Goal: Task Accomplishment & Management: Complete application form

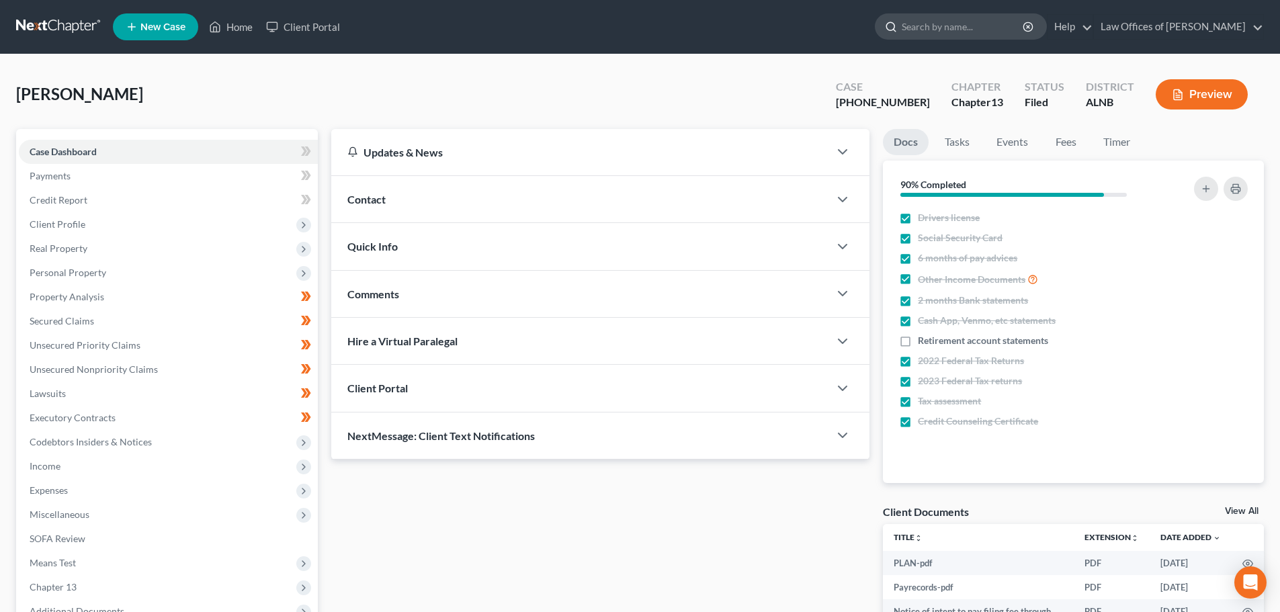
click at [985, 26] on input "search" at bounding box center [962, 26] width 123 height 25
type input "[US_STATE]"
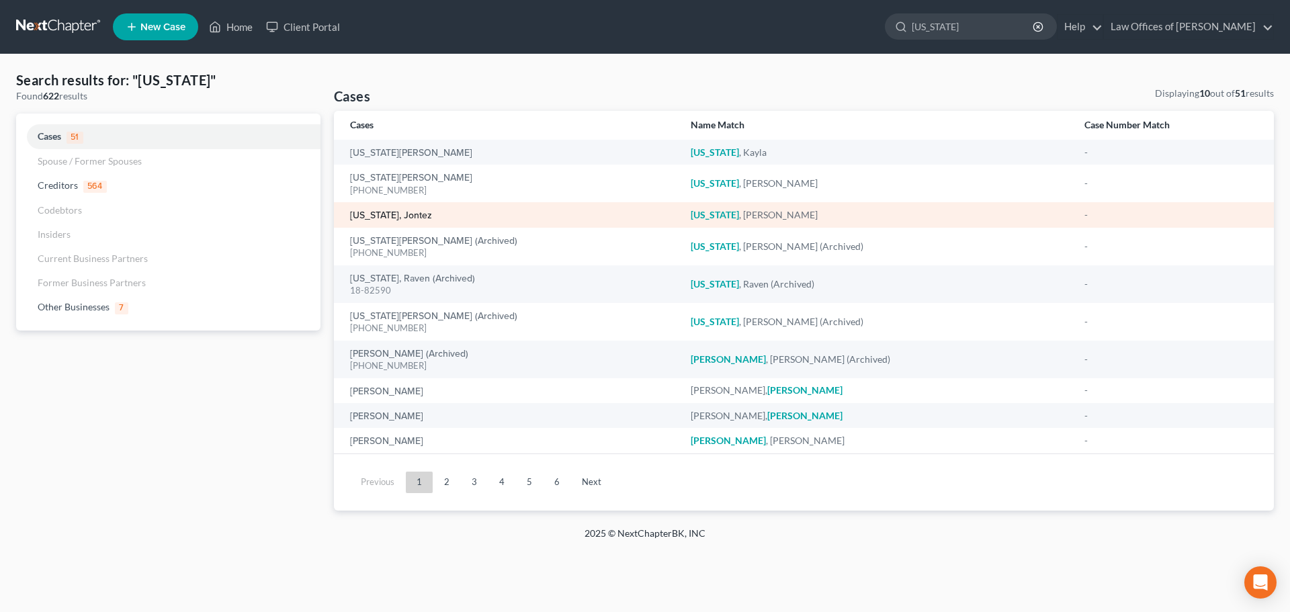
click at [413, 213] on link "[US_STATE], Jontez" at bounding box center [391, 215] width 82 height 9
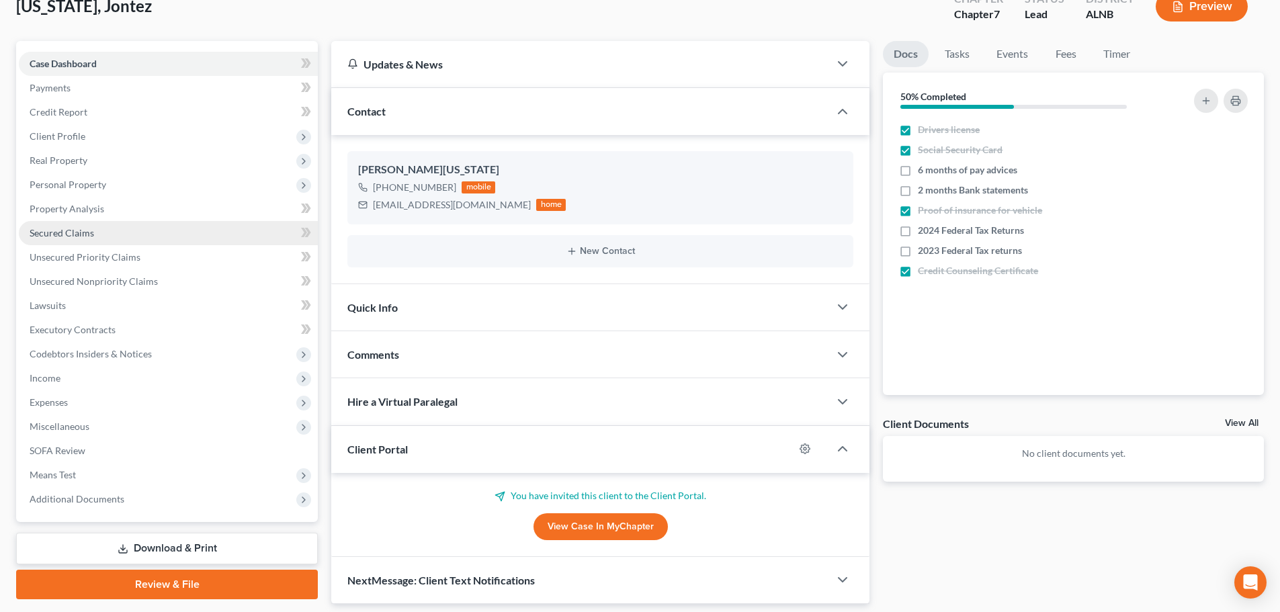
scroll to position [131, 0]
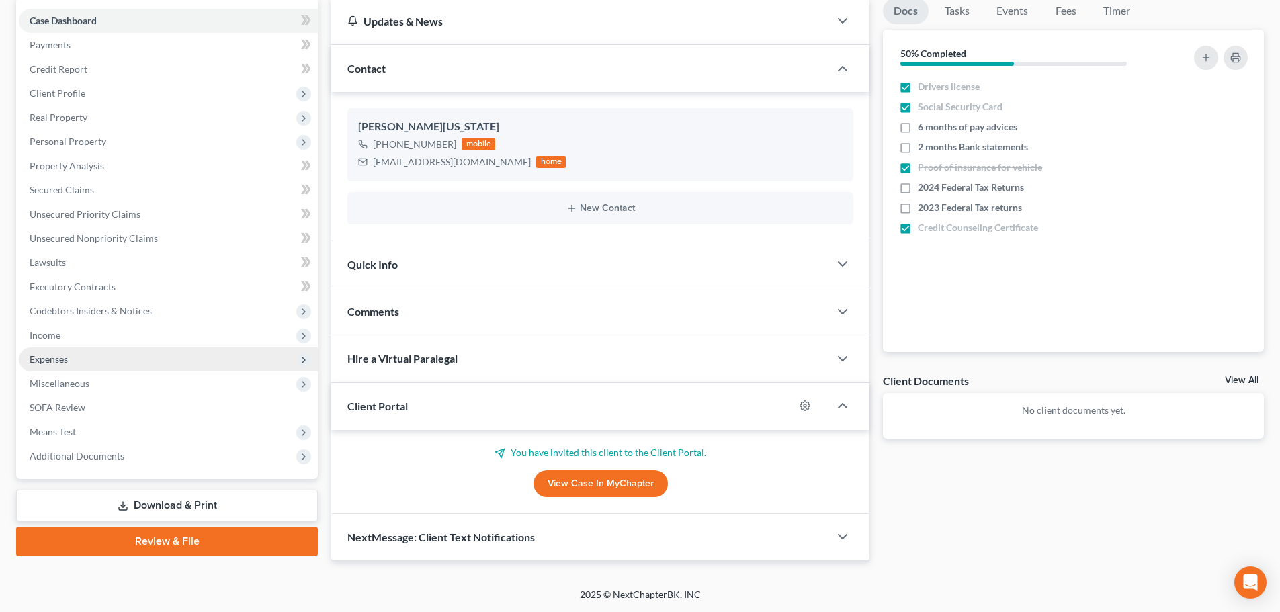
click at [83, 357] on span "Expenses" at bounding box center [168, 359] width 299 height 24
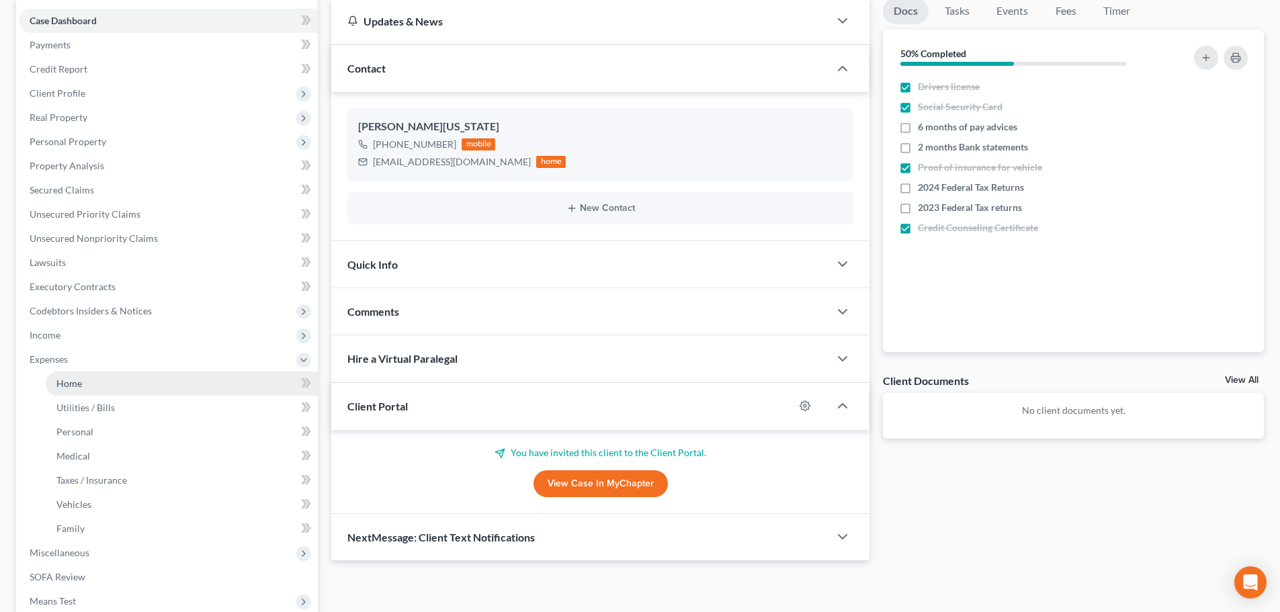
click at [77, 379] on span "Home" at bounding box center [69, 382] width 26 height 11
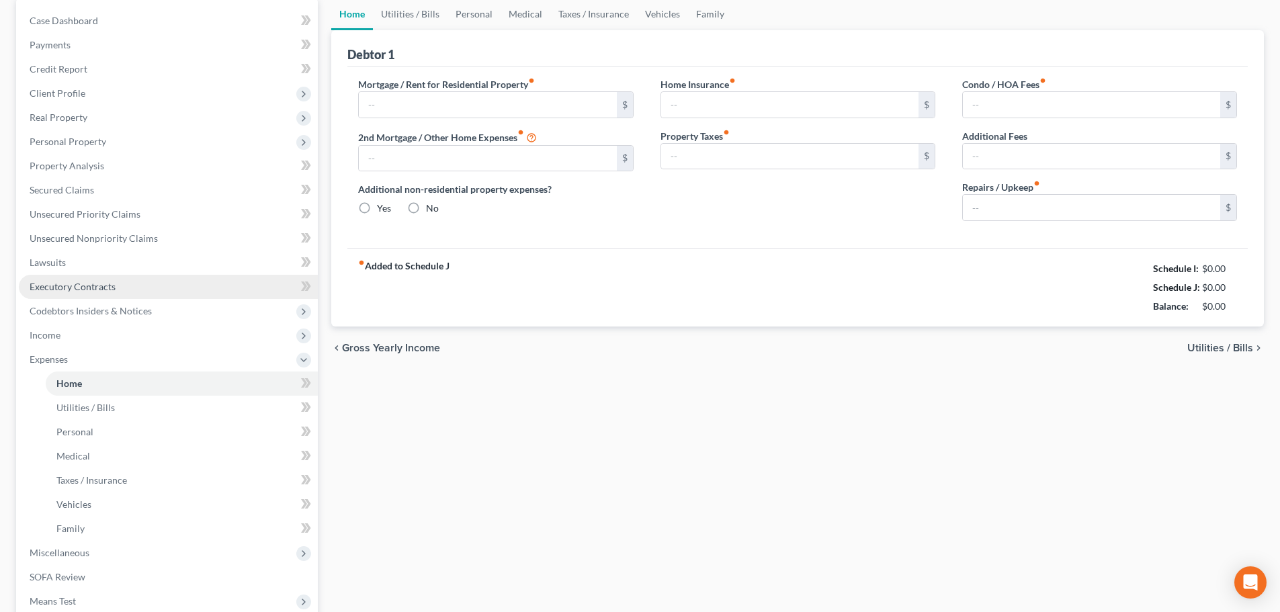
type input "2,100.00"
type input "0.00"
radio input "true"
type input "0.00"
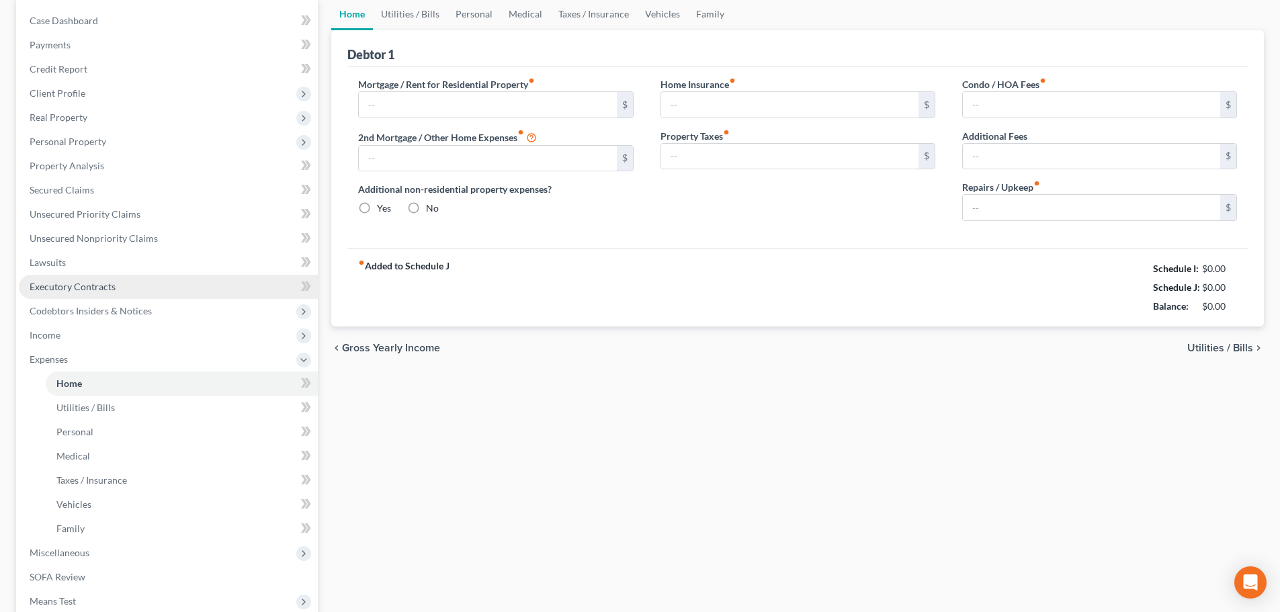
type input "0.00"
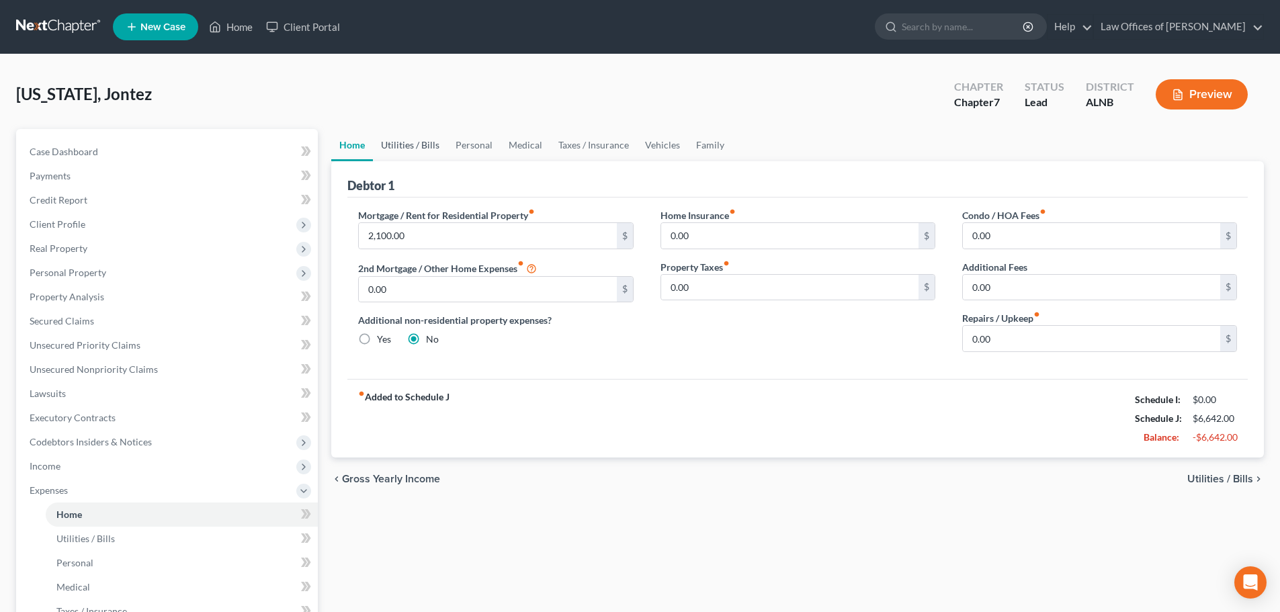
click at [388, 142] on link "Utilities / Bills" at bounding box center [410, 145] width 75 height 32
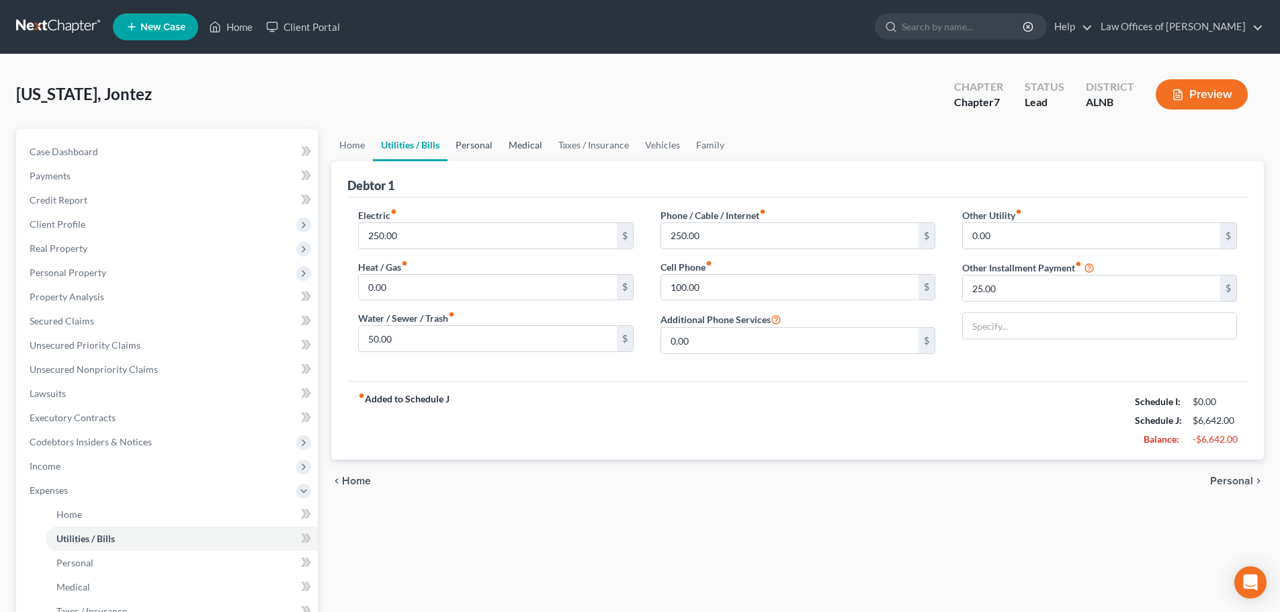
drag, startPoint x: 463, startPoint y: 146, endPoint x: 510, endPoint y: 145, distance: 47.7
click at [463, 145] on link "Personal" at bounding box center [473, 145] width 53 height 32
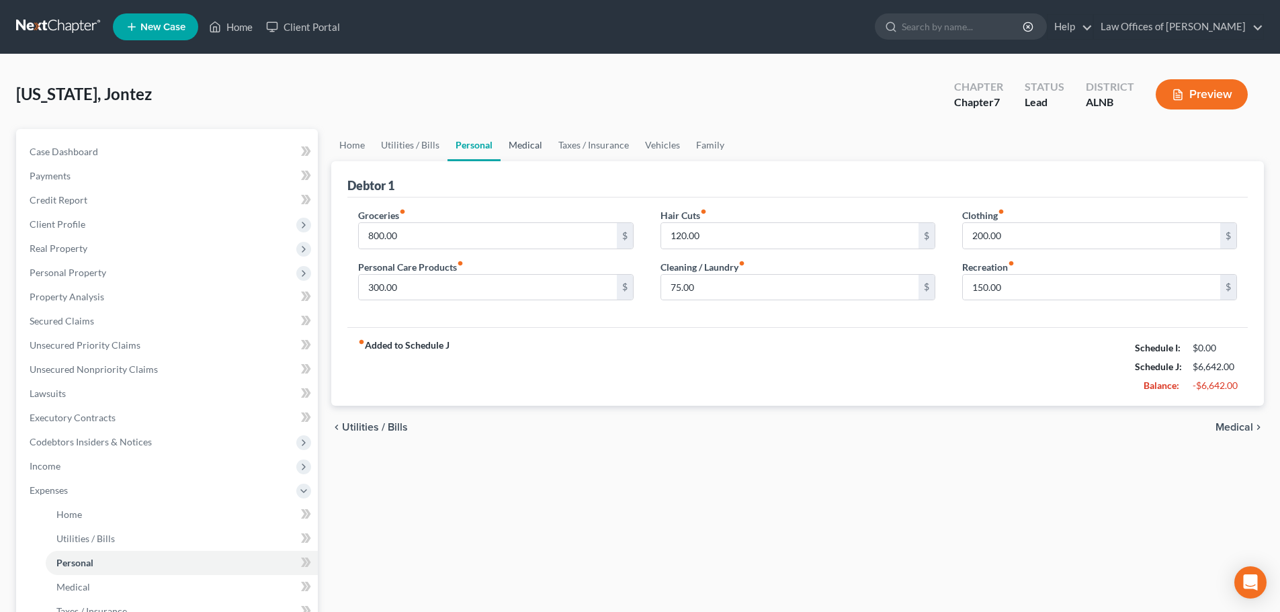
click at [531, 143] on link "Medical" at bounding box center [525, 145] width 50 height 32
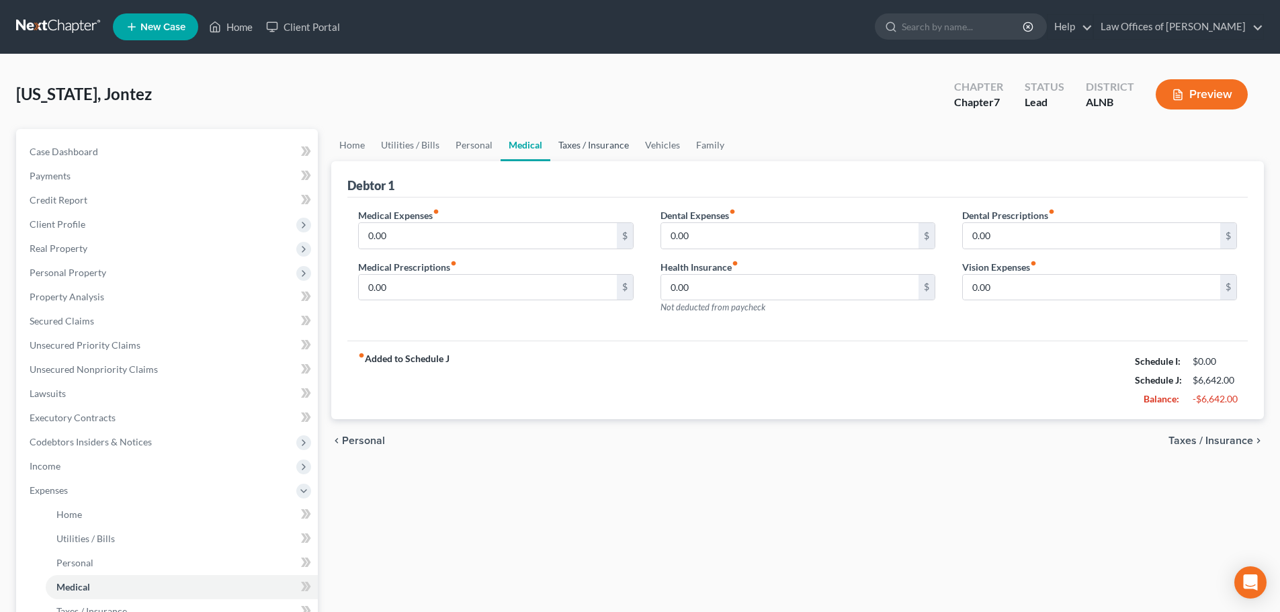
click at [579, 146] on link "Taxes / Insurance" at bounding box center [593, 145] width 87 height 32
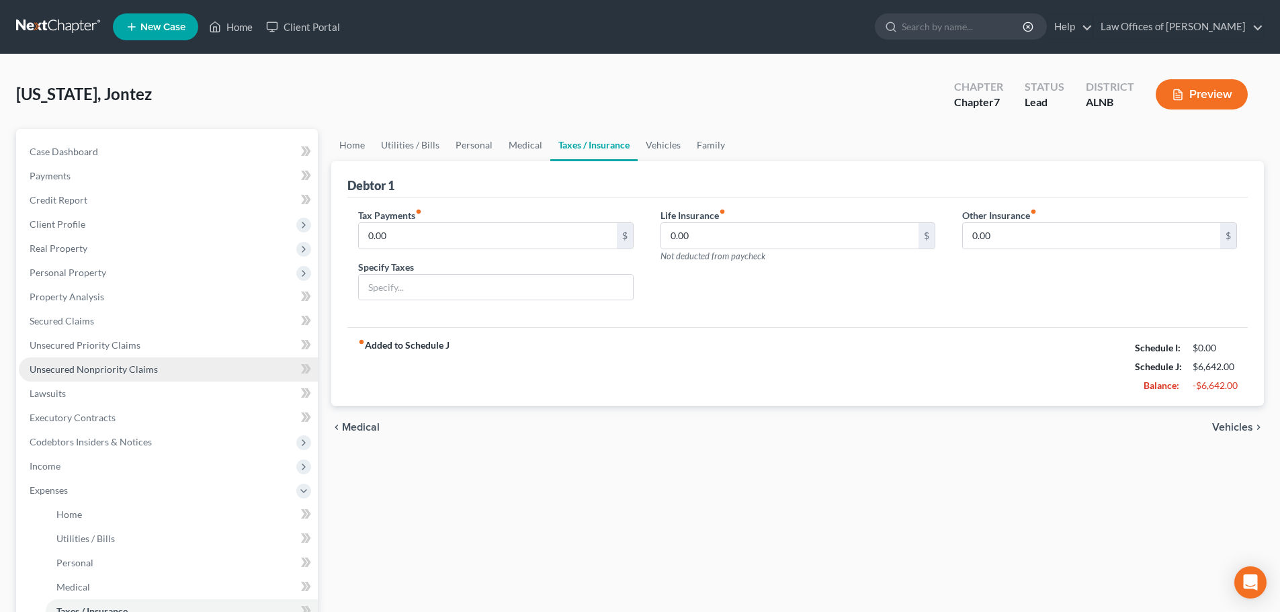
click at [135, 373] on span "Unsecured Nonpriority Claims" at bounding box center [94, 368] width 128 height 11
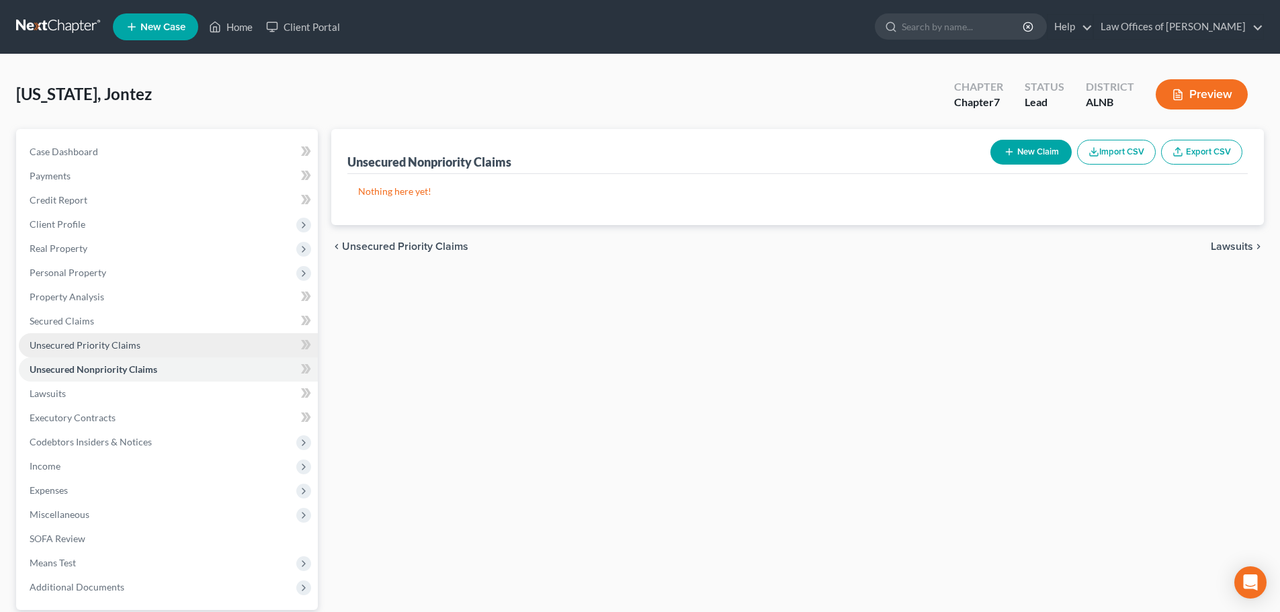
click at [134, 347] on span "Unsecured Priority Claims" at bounding box center [85, 344] width 111 height 11
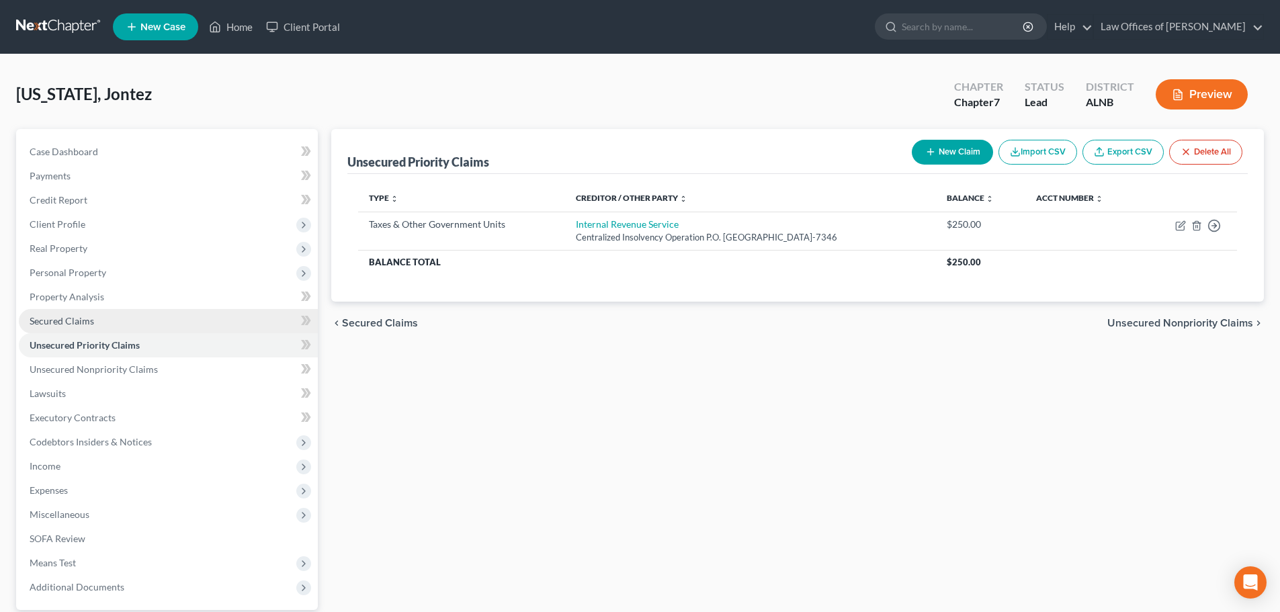
click at [120, 323] on link "Secured Claims" at bounding box center [168, 321] width 299 height 24
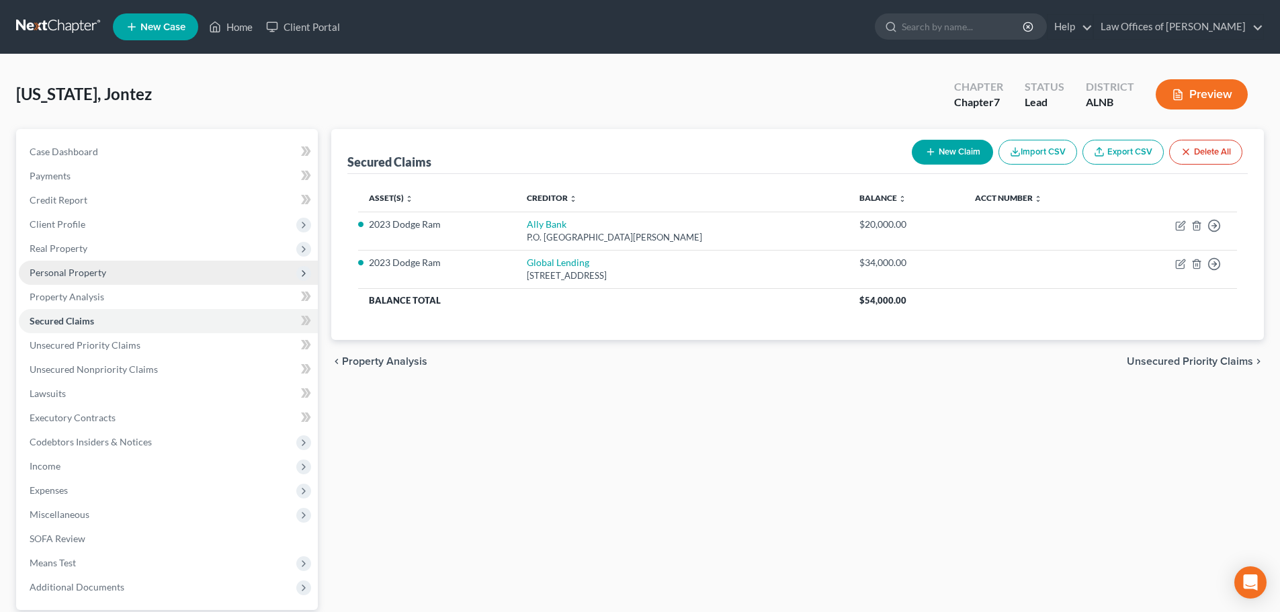
click at [128, 274] on span "Personal Property" at bounding box center [168, 273] width 299 height 24
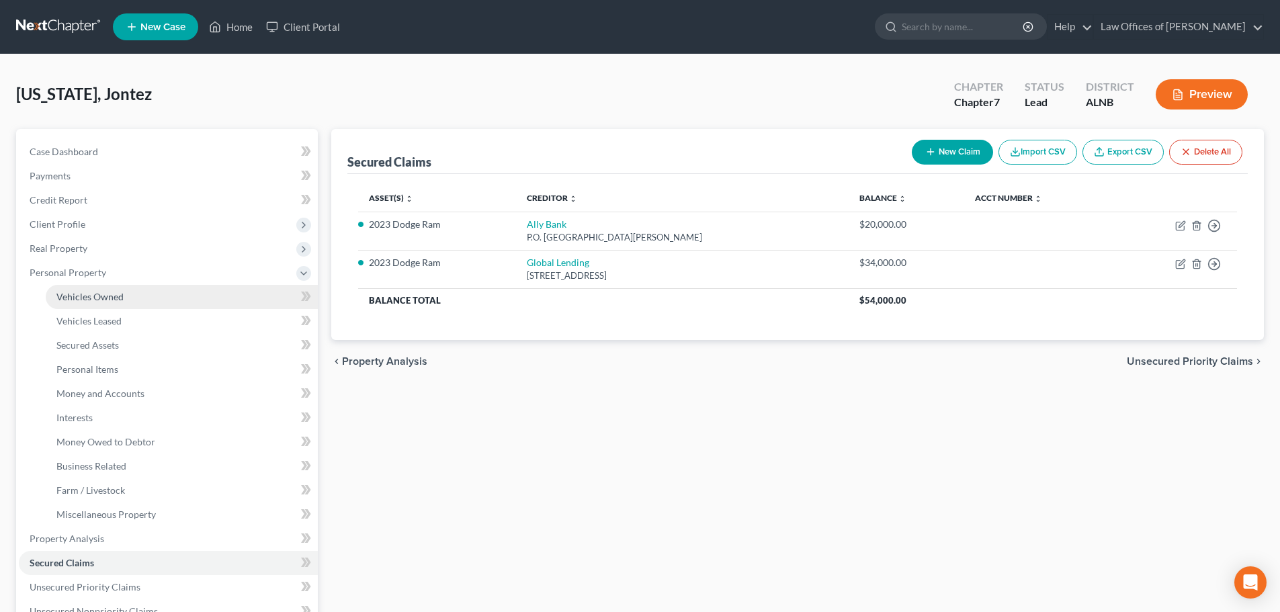
click at [134, 296] on link "Vehicles Owned" at bounding box center [182, 297] width 272 height 24
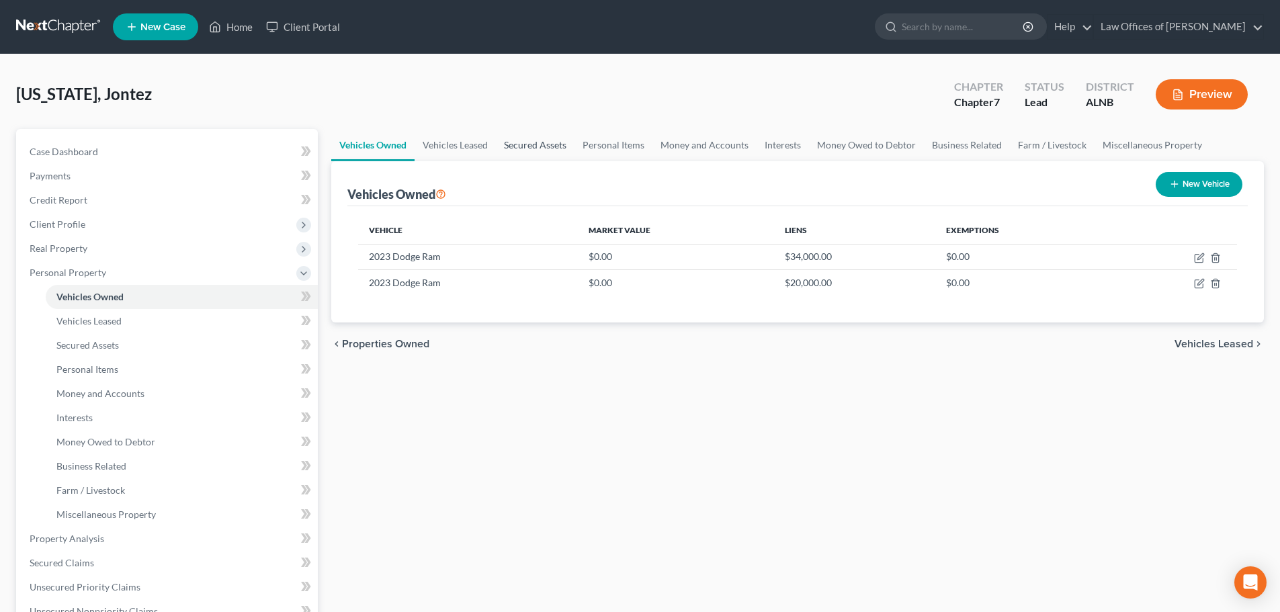
click at [529, 148] on link "Secured Assets" at bounding box center [535, 145] width 79 height 32
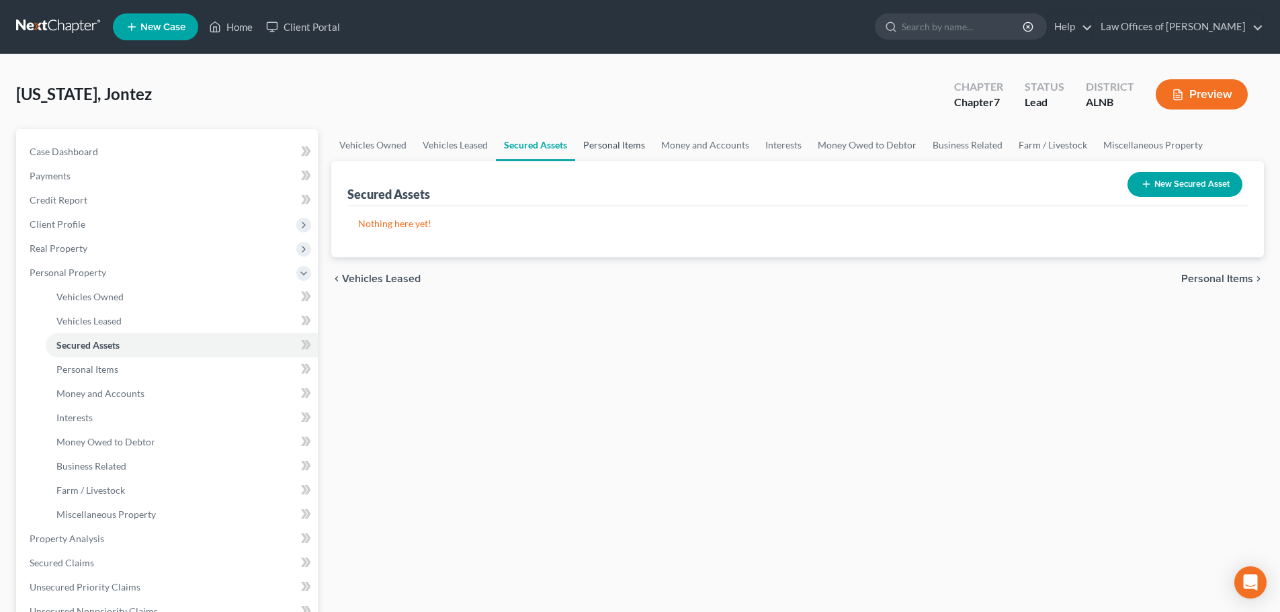
click at [609, 149] on link "Personal Items" at bounding box center [614, 145] width 78 height 32
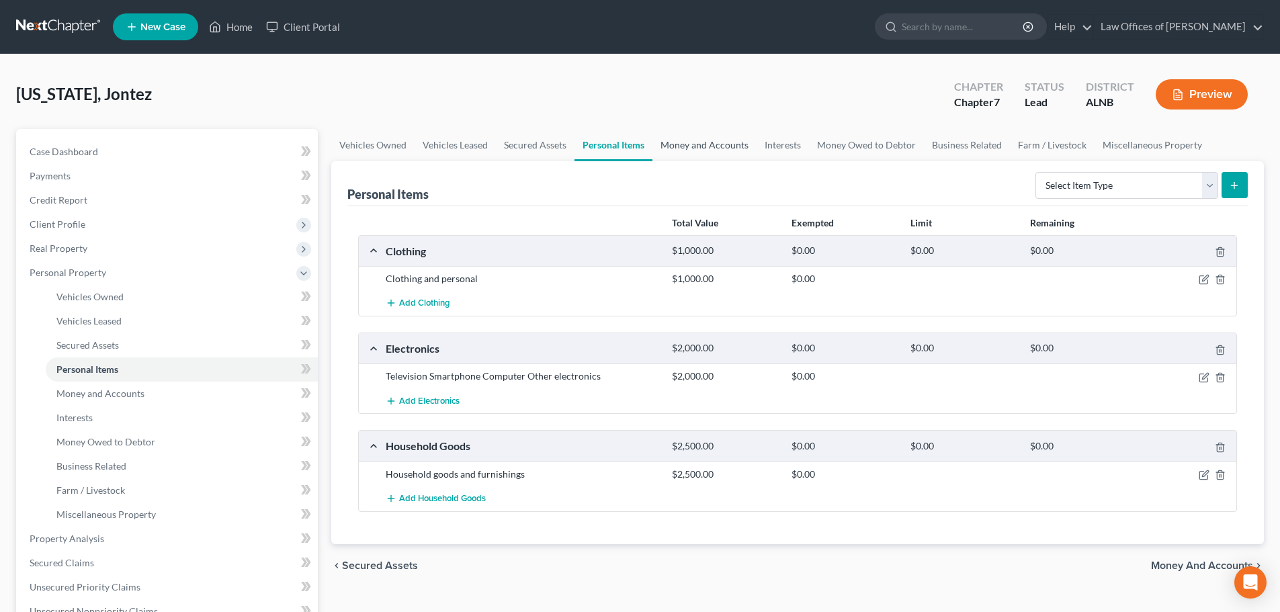
click at [715, 142] on link "Money and Accounts" at bounding box center [704, 145] width 104 height 32
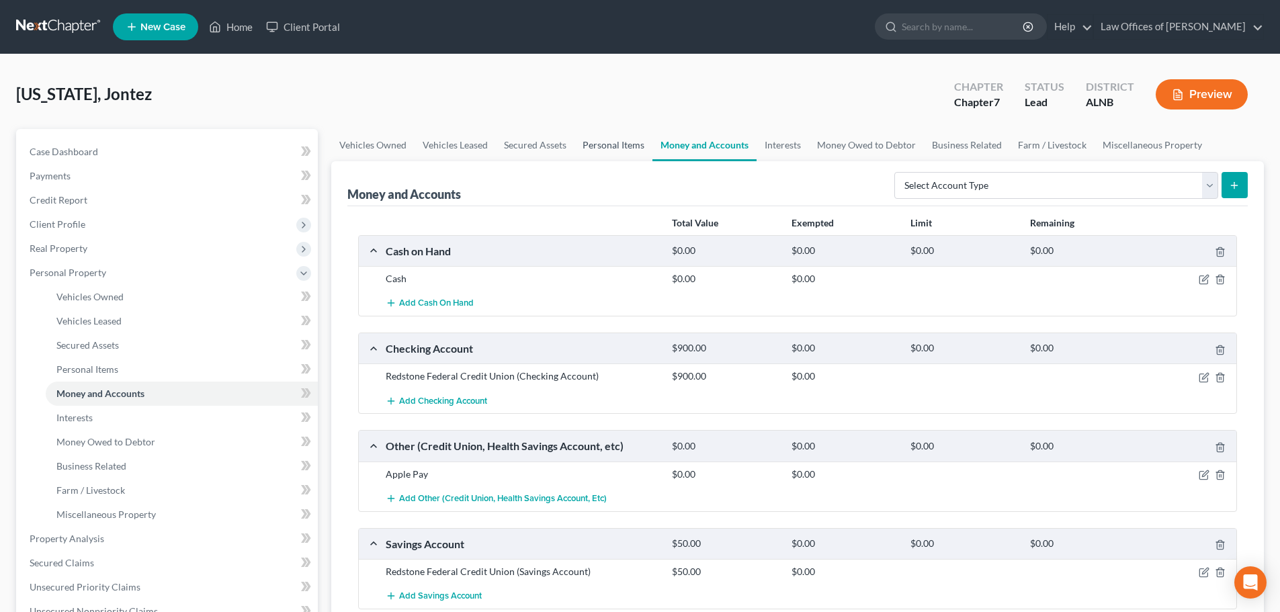
click at [609, 144] on link "Personal Items" at bounding box center [613, 145] width 78 height 32
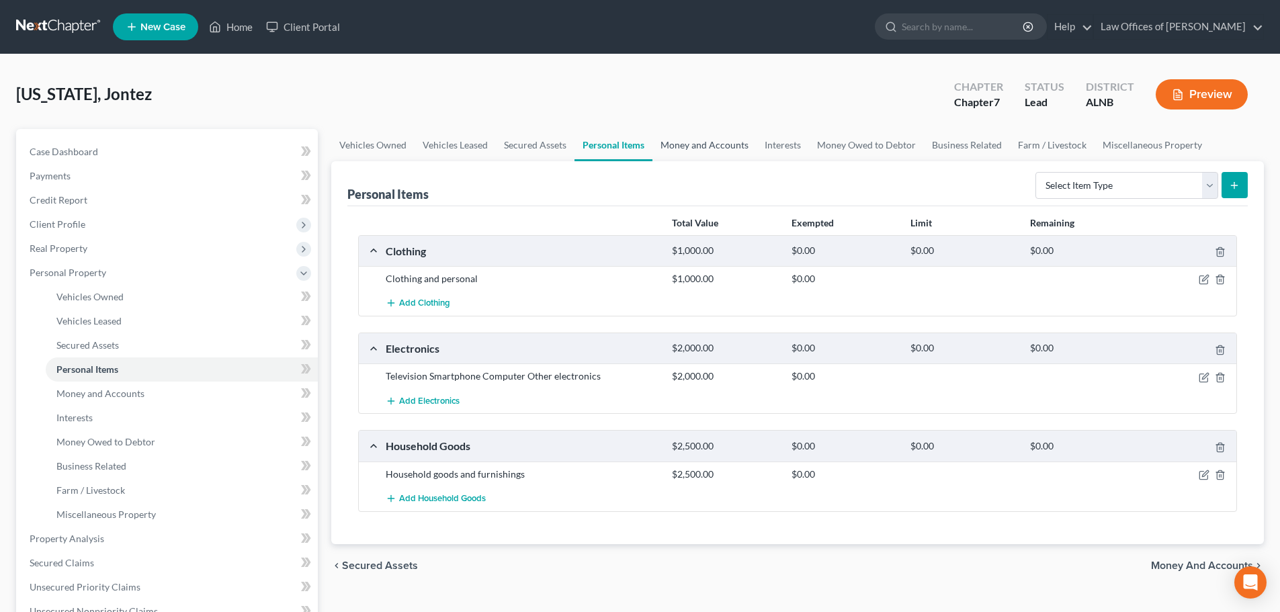
click at [725, 143] on link "Money and Accounts" at bounding box center [704, 145] width 104 height 32
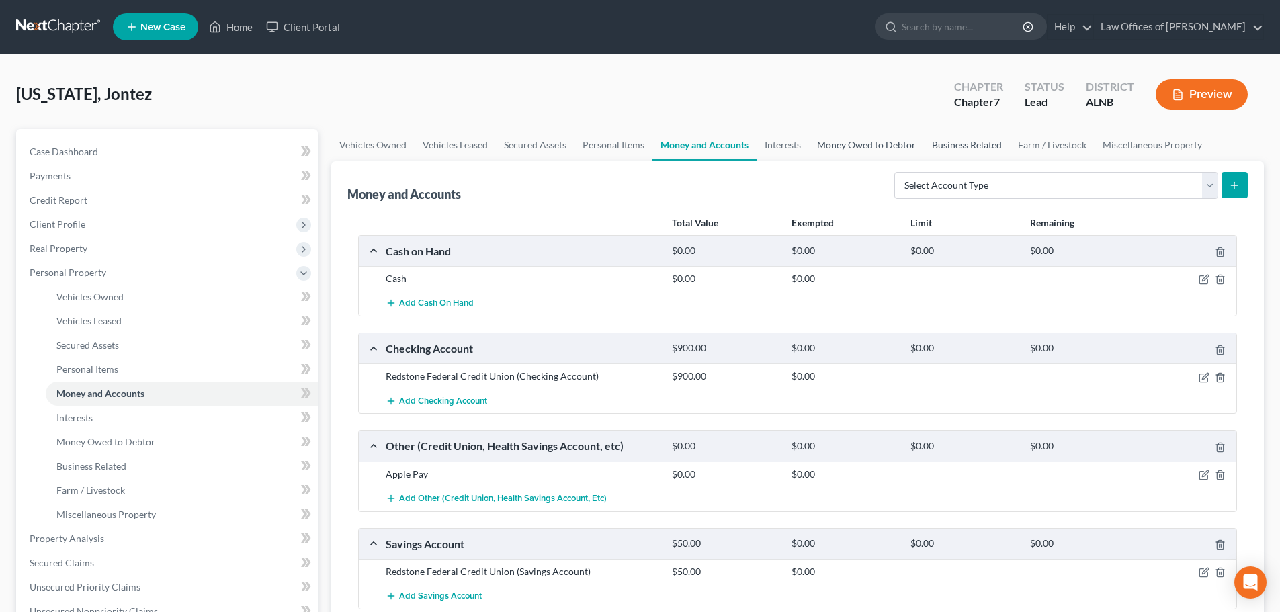
click at [887, 144] on link "Money Owed to Debtor" at bounding box center [866, 145] width 115 height 32
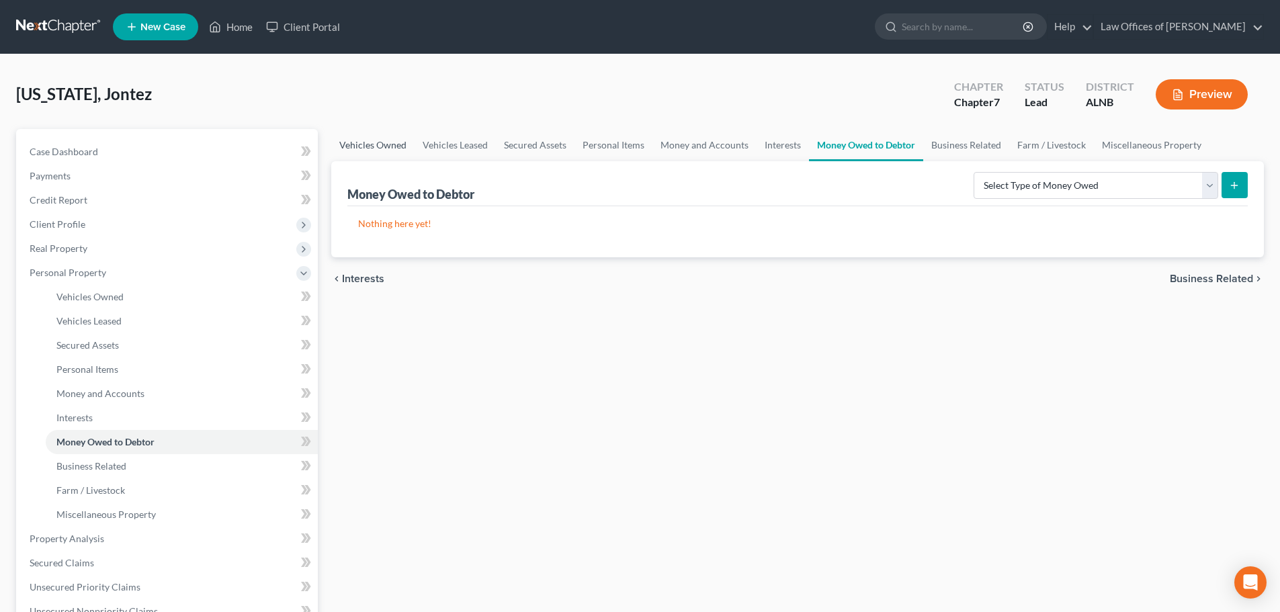
click at [396, 143] on link "Vehicles Owned" at bounding box center [372, 145] width 83 height 32
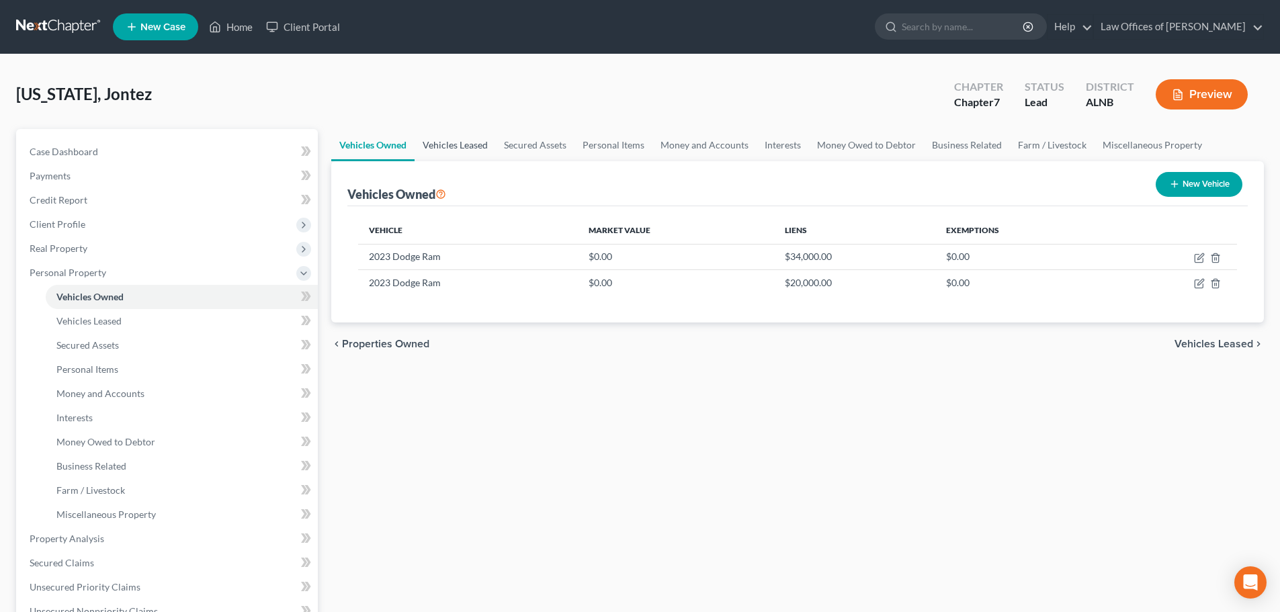
drag, startPoint x: 470, startPoint y: 143, endPoint x: 474, endPoint y: 137, distance: 7.7
click at [470, 143] on link "Vehicles Leased" at bounding box center [454, 145] width 81 height 32
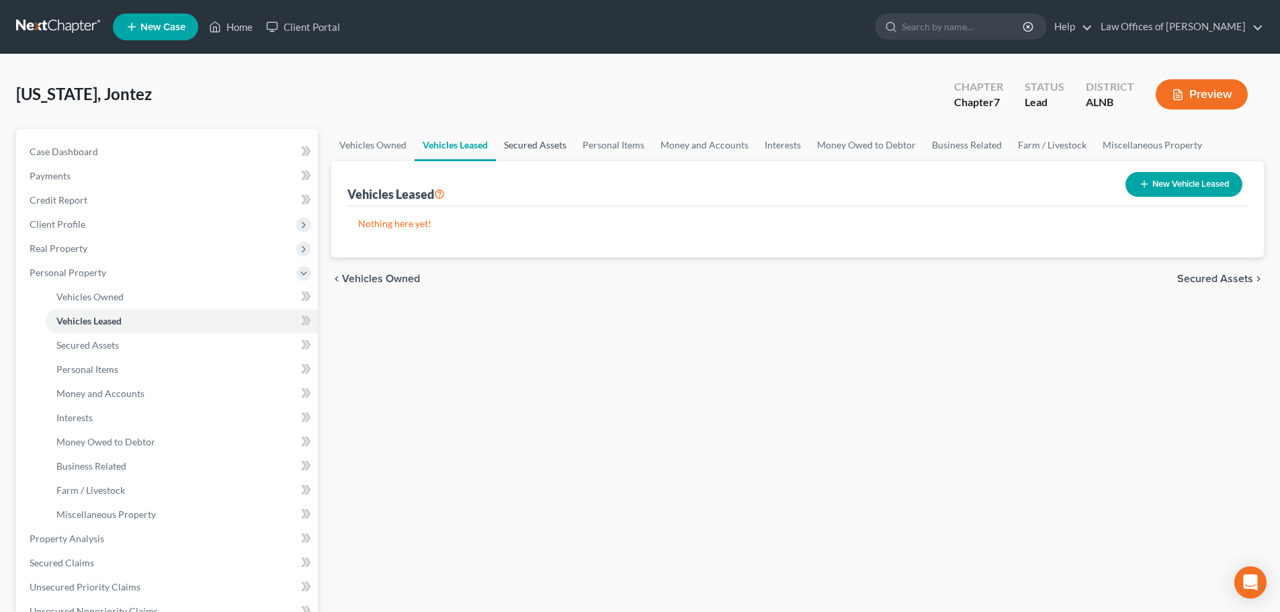
click at [546, 145] on link "Secured Assets" at bounding box center [535, 145] width 79 height 32
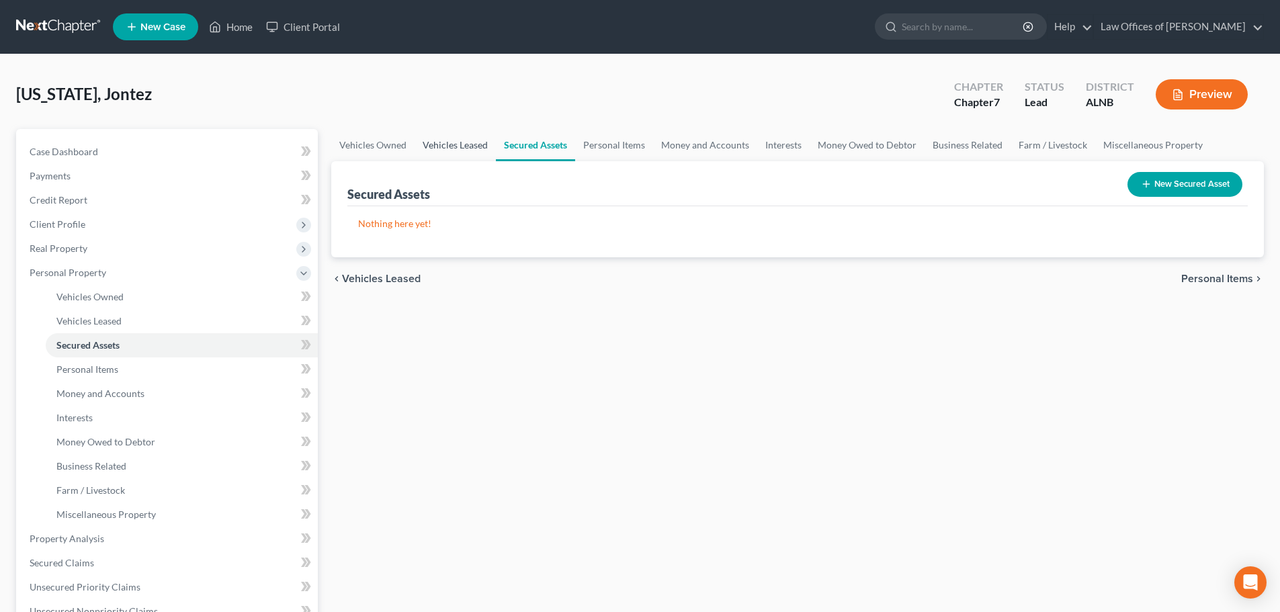
click at [449, 146] on link "Vehicles Leased" at bounding box center [454, 145] width 81 height 32
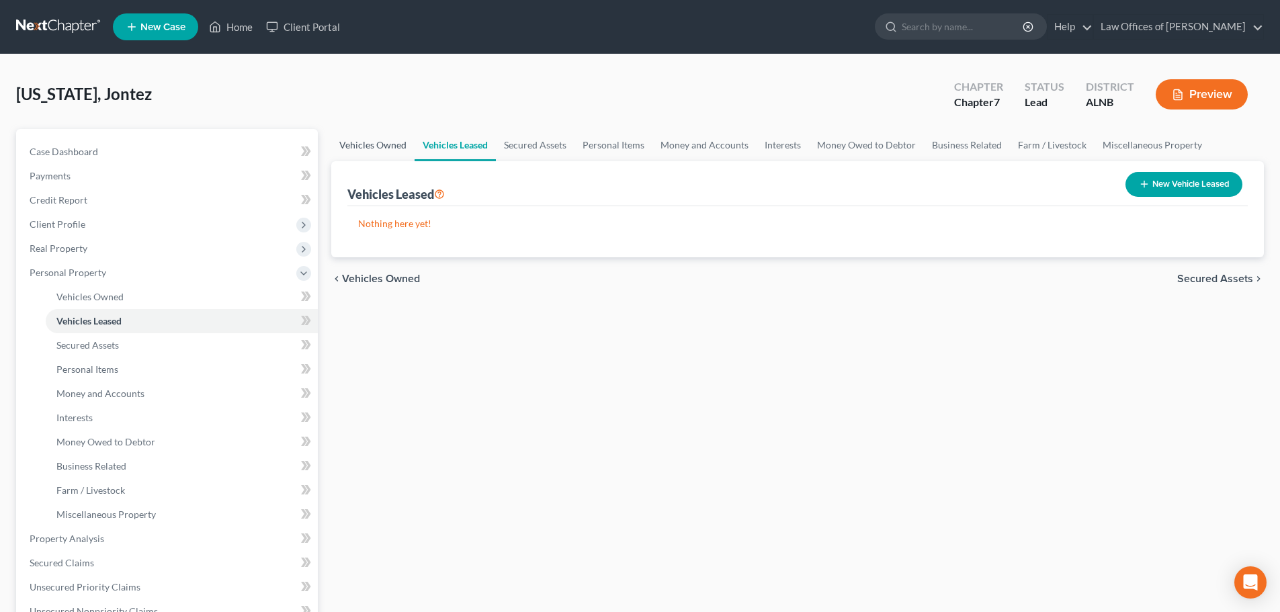
click at [382, 141] on link "Vehicles Owned" at bounding box center [372, 145] width 83 height 32
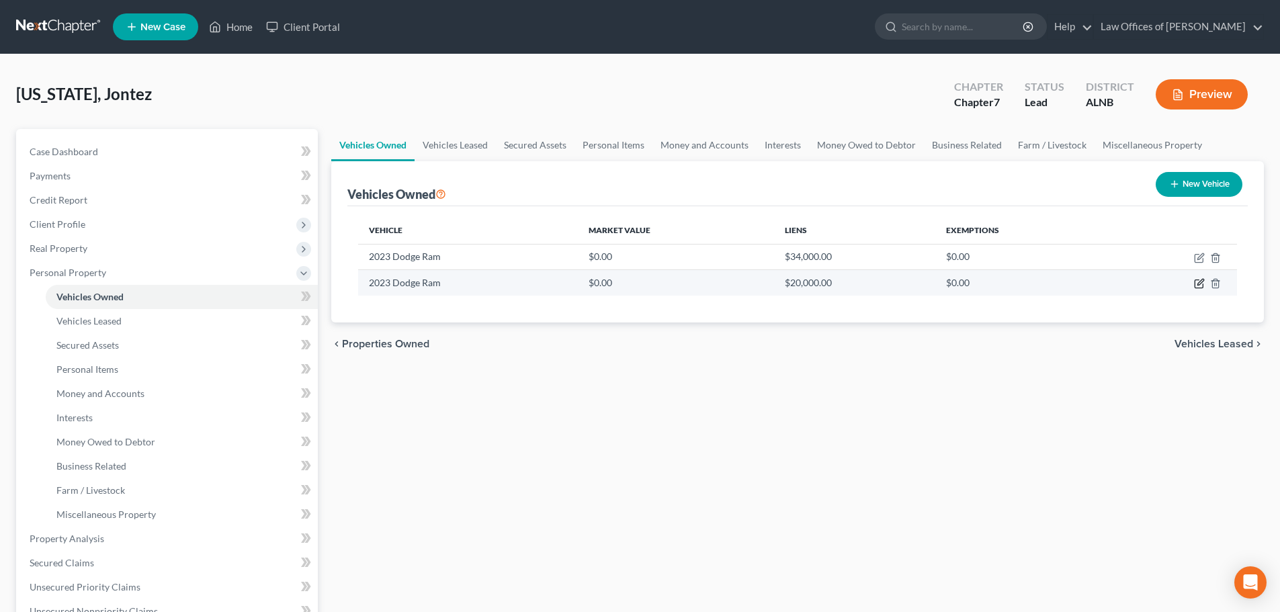
click at [1198, 285] on icon "button" at bounding box center [1200, 282] width 6 height 6
select select "0"
select select "3"
select select "0"
select select "3"
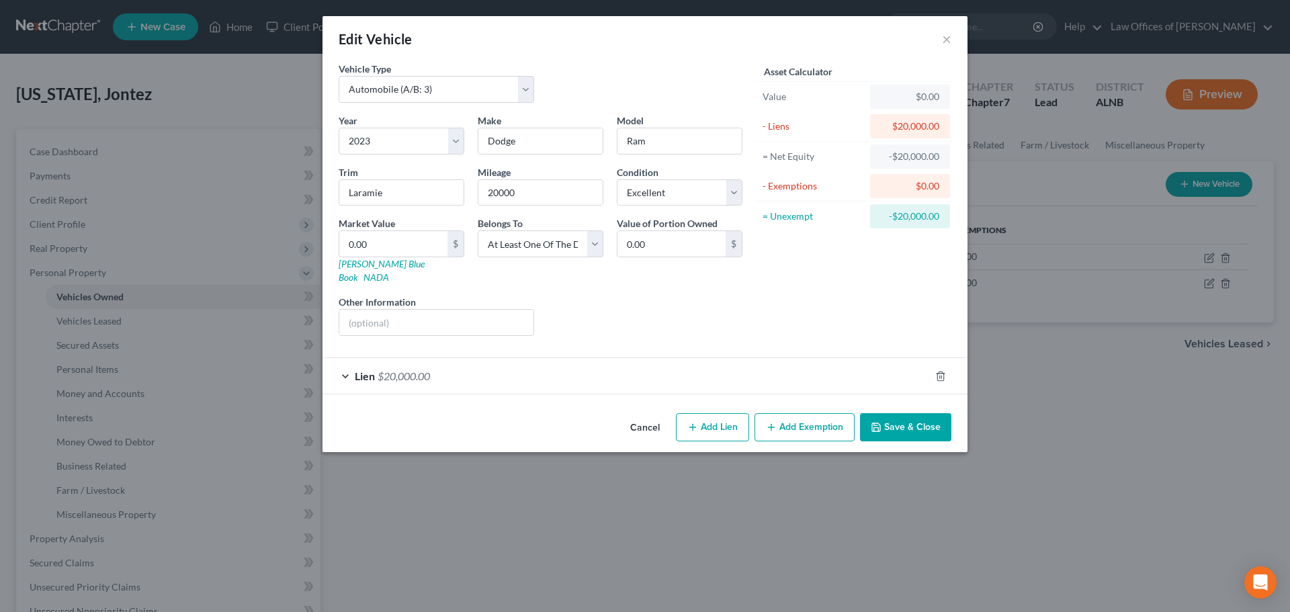
click at [643, 414] on button "Cancel" at bounding box center [644, 427] width 51 height 27
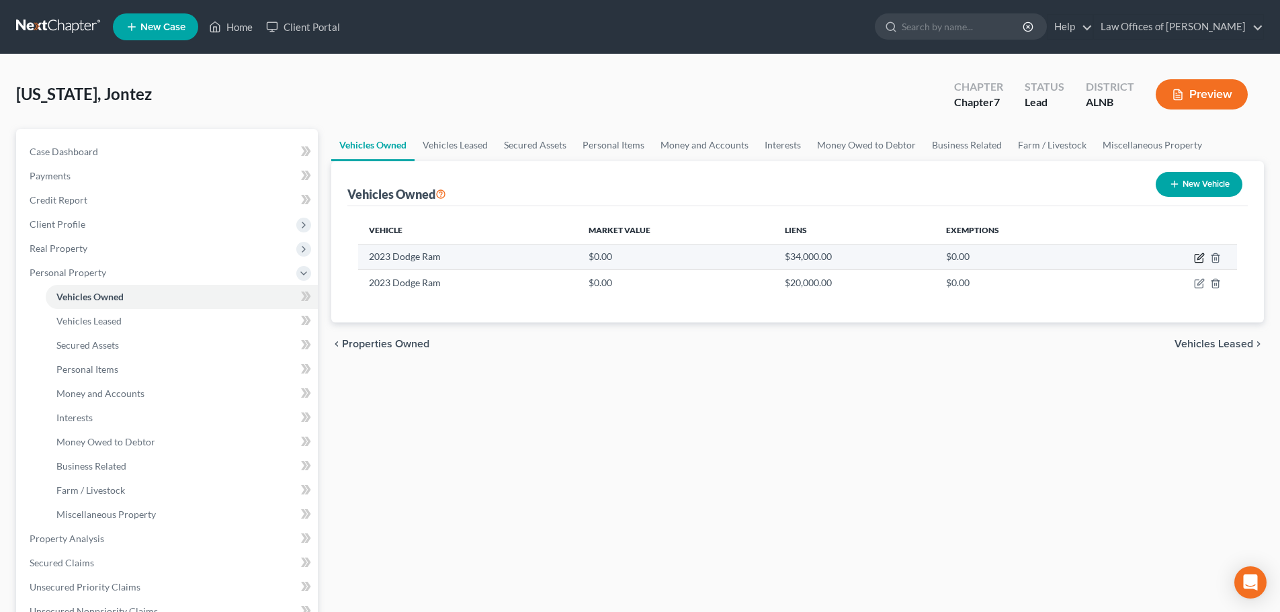
click at [1198, 260] on icon "button" at bounding box center [1199, 258] width 11 height 11
select select "1"
select select "3"
select select "0"
select select "3"
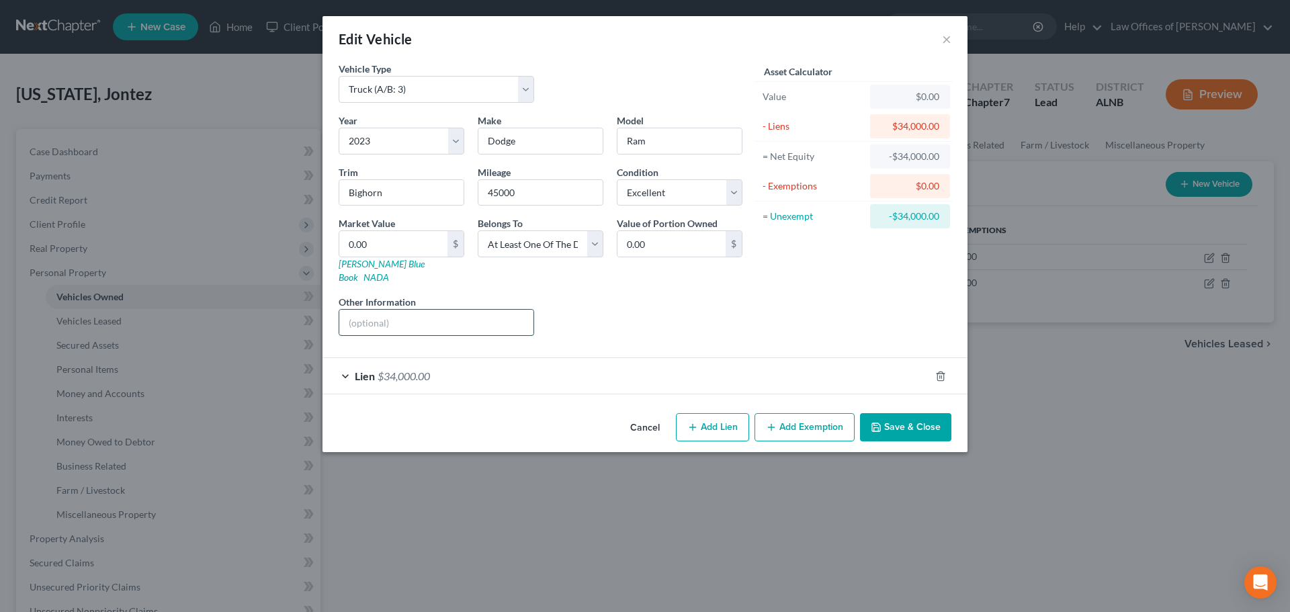
drag, startPoint x: 443, startPoint y: 310, endPoint x: 856, endPoint y: 421, distance: 427.7
click at [443, 310] on input "text" at bounding box center [436, 323] width 194 height 26
drag, startPoint x: 692, startPoint y: 311, endPoint x: 715, endPoint y: 311, distance: 23.5
click at [692, 311] on div "Liens Select" at bounding box center [645, 315] width 209 height 41
click at [519, 311] on input "text" at bounding box center [436, 323] width 194 height 26
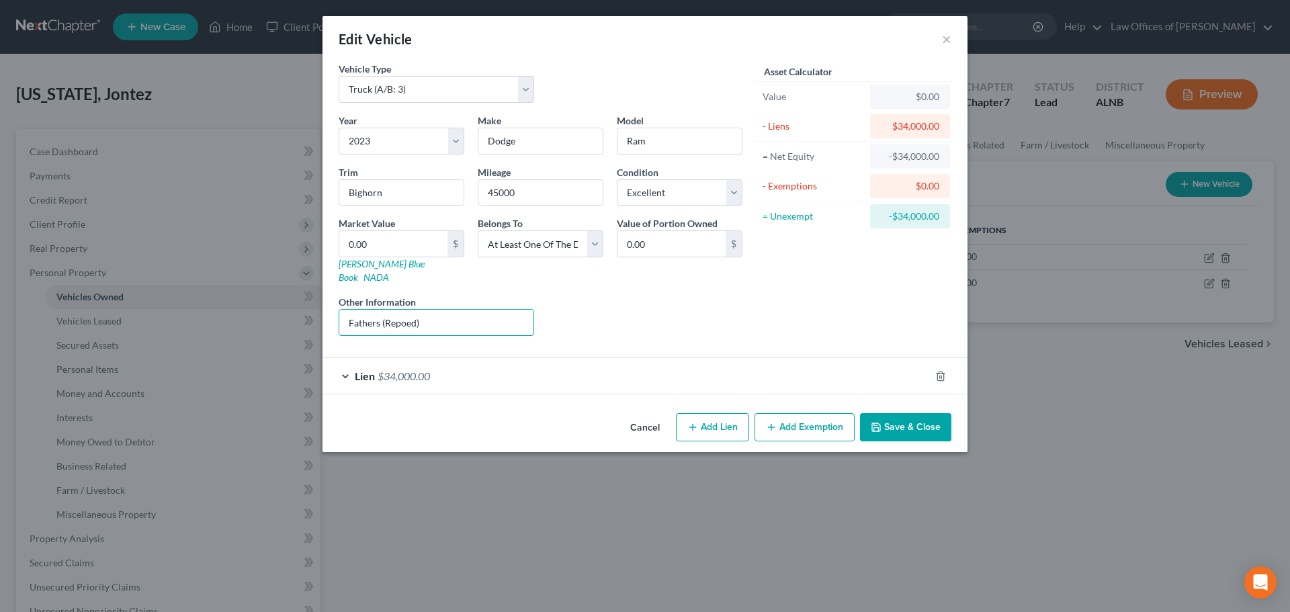
type input "Fathers (Repoed)"
drag, startPoint x: 901, startPoint y: 410, endPoint x: 1126, endPoint y: 369, distance: 229.4
click at [902, 413] on button "Save & Close" at bounding box center [905, 427] width 91 height 28
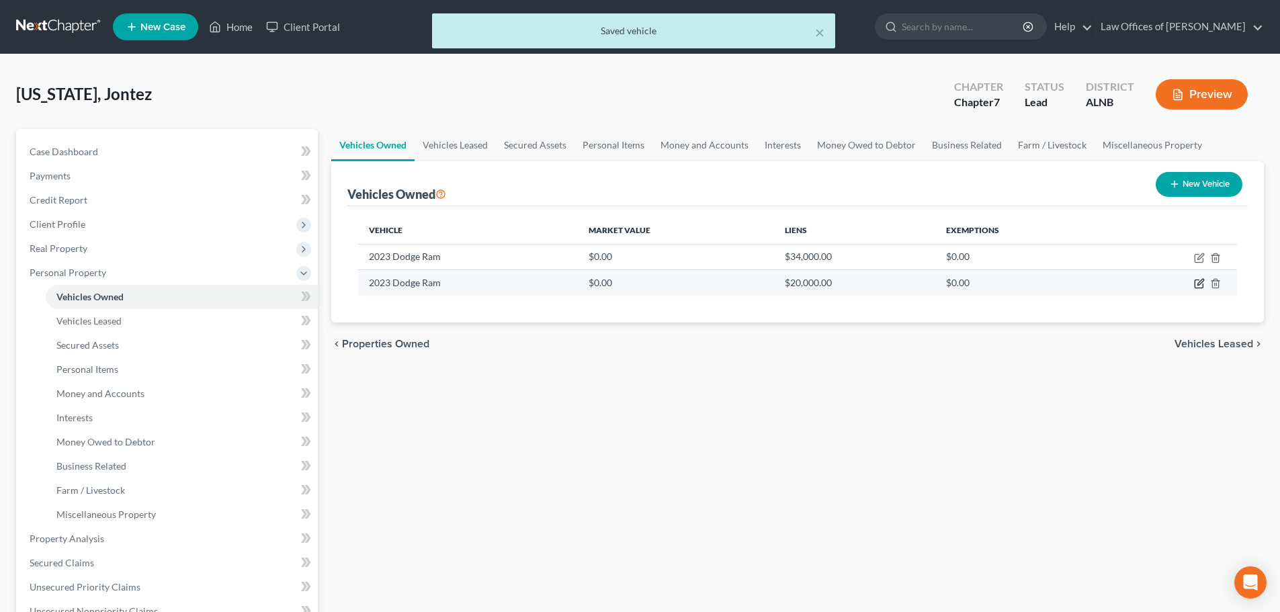
click at [1200, 283] on icon "button" at bounding box center [1199, 283] width 11 height 11
select select "0"
select select "3"
select select "0"
select select "3"
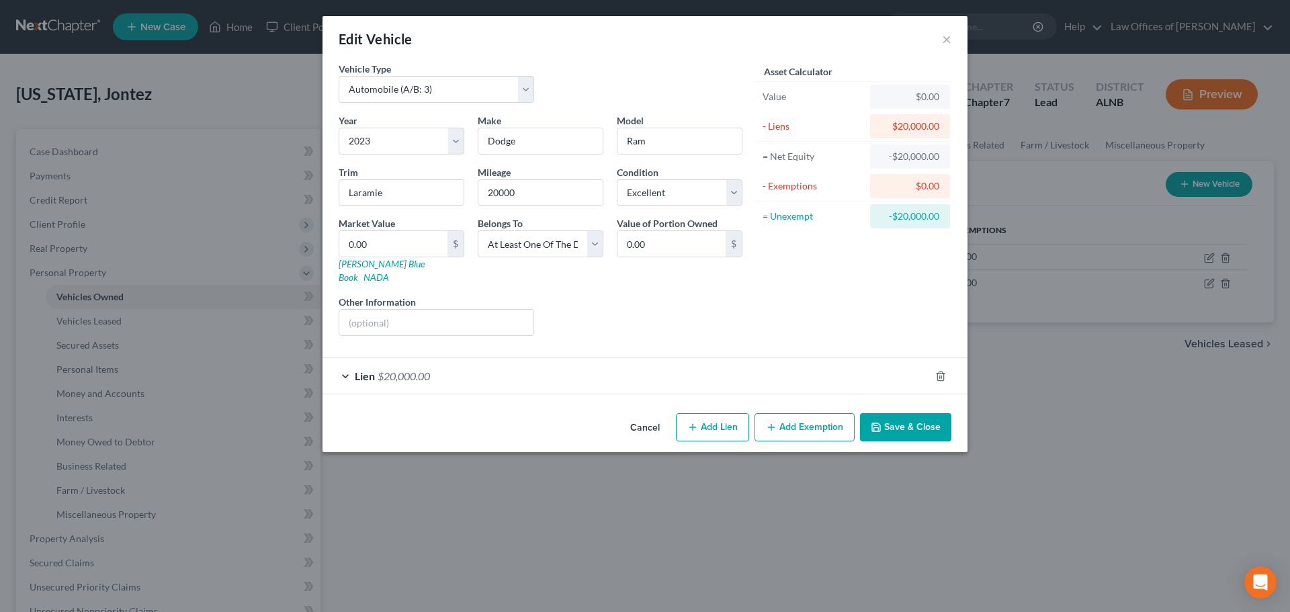
drag, startPoint x: 641, startPoint y: 408, endPoint x: 695, endPoint y: 292, distance: 128.6
click at [641, 414] on button "Cancel" at bounding box center [644, 427] width 51 height 27
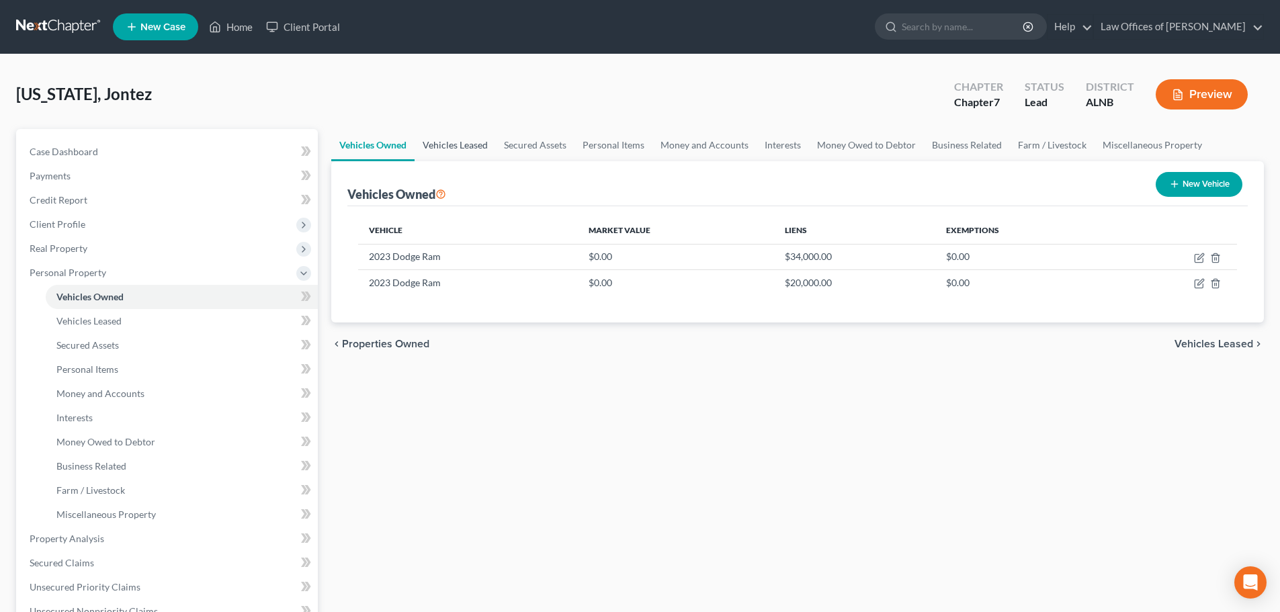
click at [449, 146] on link "Vehicles Leased" at bounding box center [454, 145] width 81 height 32
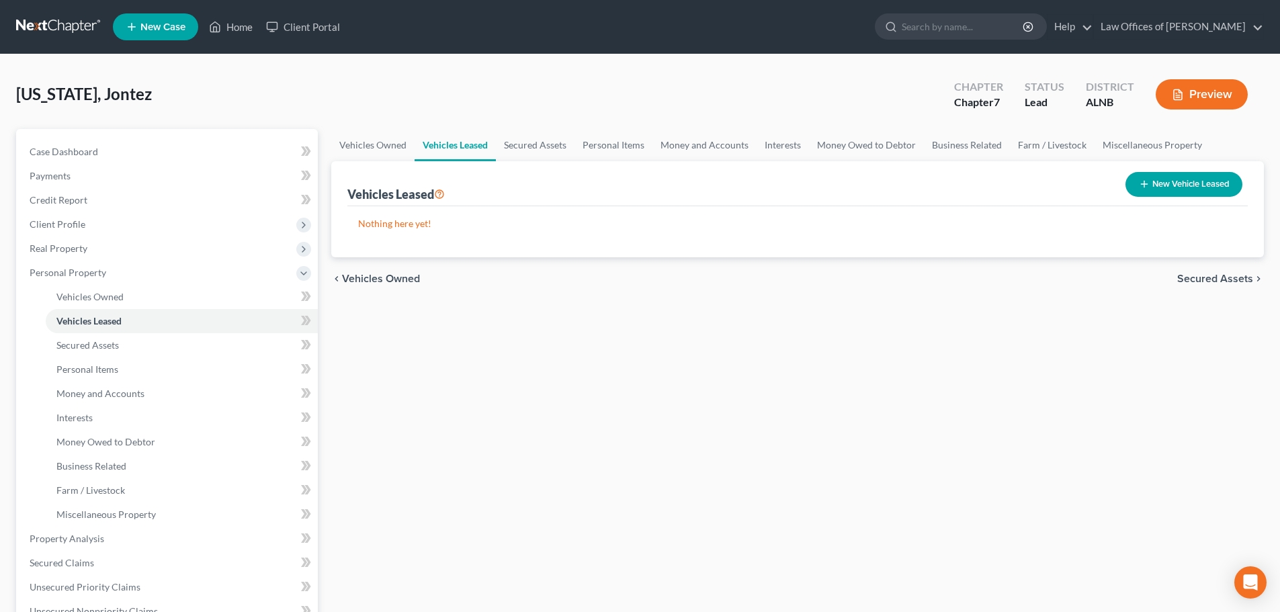
click at [696, 22] on ul "New Case Home Client Portal - No Result - See all results Or Press Enter... Hel…" at bounding box center [688, 26] width 1151 height 35
click at [93, 154] on span "Case Dashboard" at bounding box center [64, 151] width 69 height 11
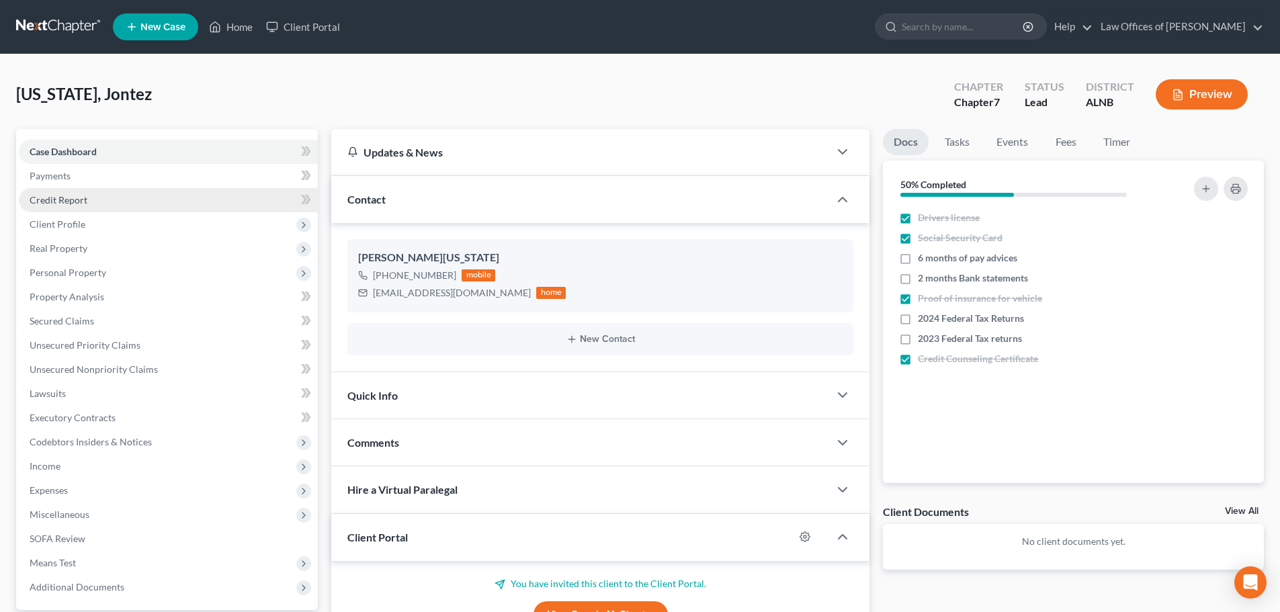
click at [128, 199] on link "Credit Report" at bounding box center [168, 200] width 299 height 24
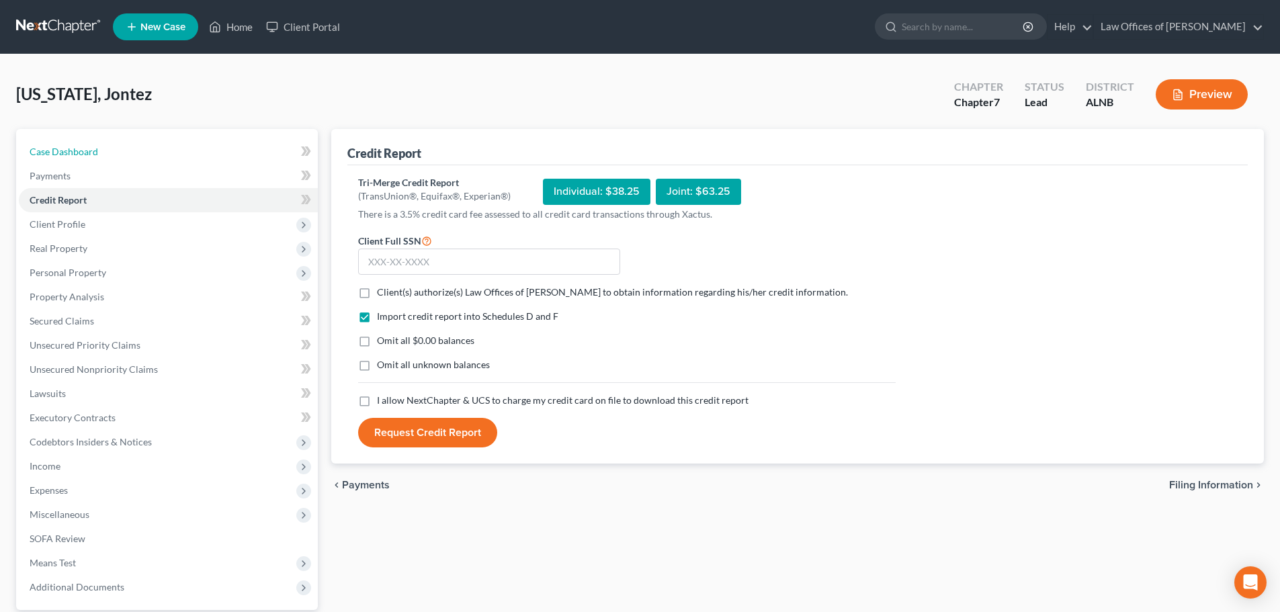
click at [61, 150] on span "Case Dashboard" at bounding box center [64, 151] width 69 height 11
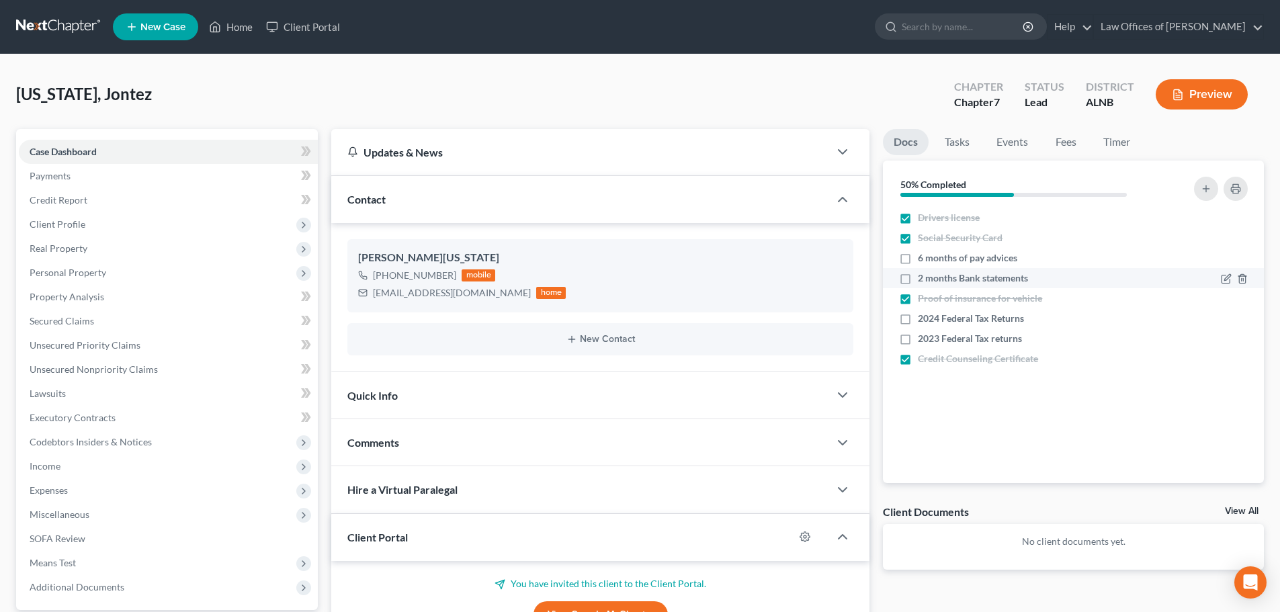
click at [918, 279] on label "2 months Bank statements" at bounding box center [973, 277] width 110 height 13
click at [923, 279] on input "2 months Bank statements" at bounding box center [927, 275] width 9 height 9
checkbox input "true"
click at [918, 259] on label "6 months of pay advices" at bounding box center [967, 257] width 99 height 13
click at [923, 259] on input "6 months of pay advices" at bounding box center [927, 255] width 9 height 9
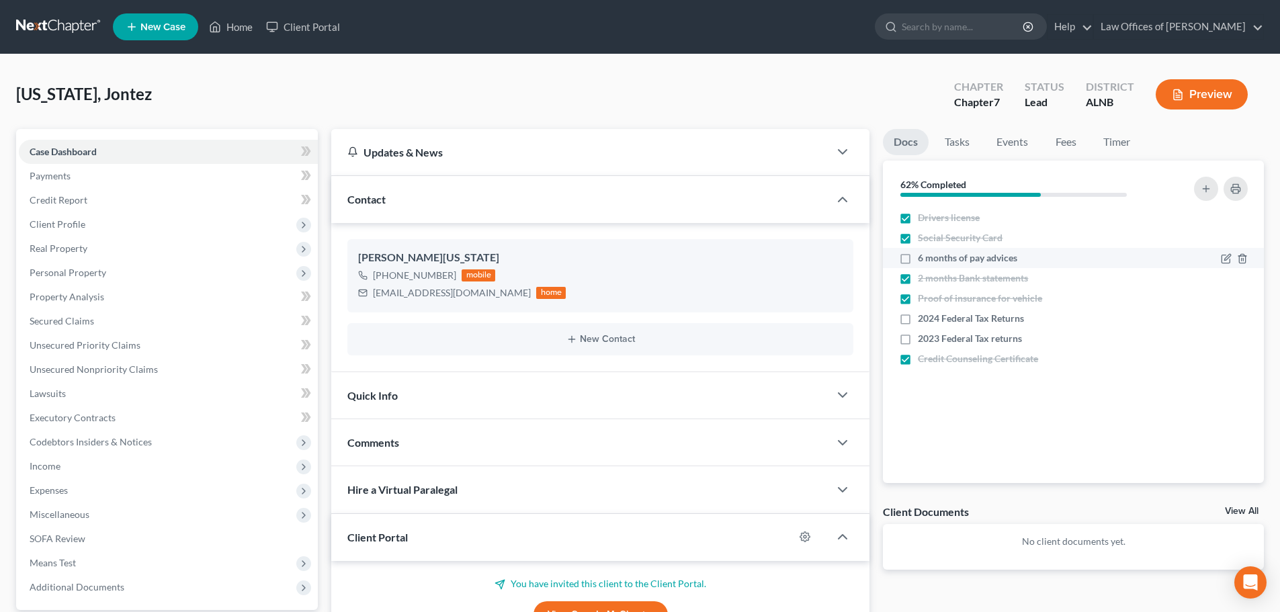
checkbox input "true"
